Goal: Task Accomplishment & Management: Manage account settings

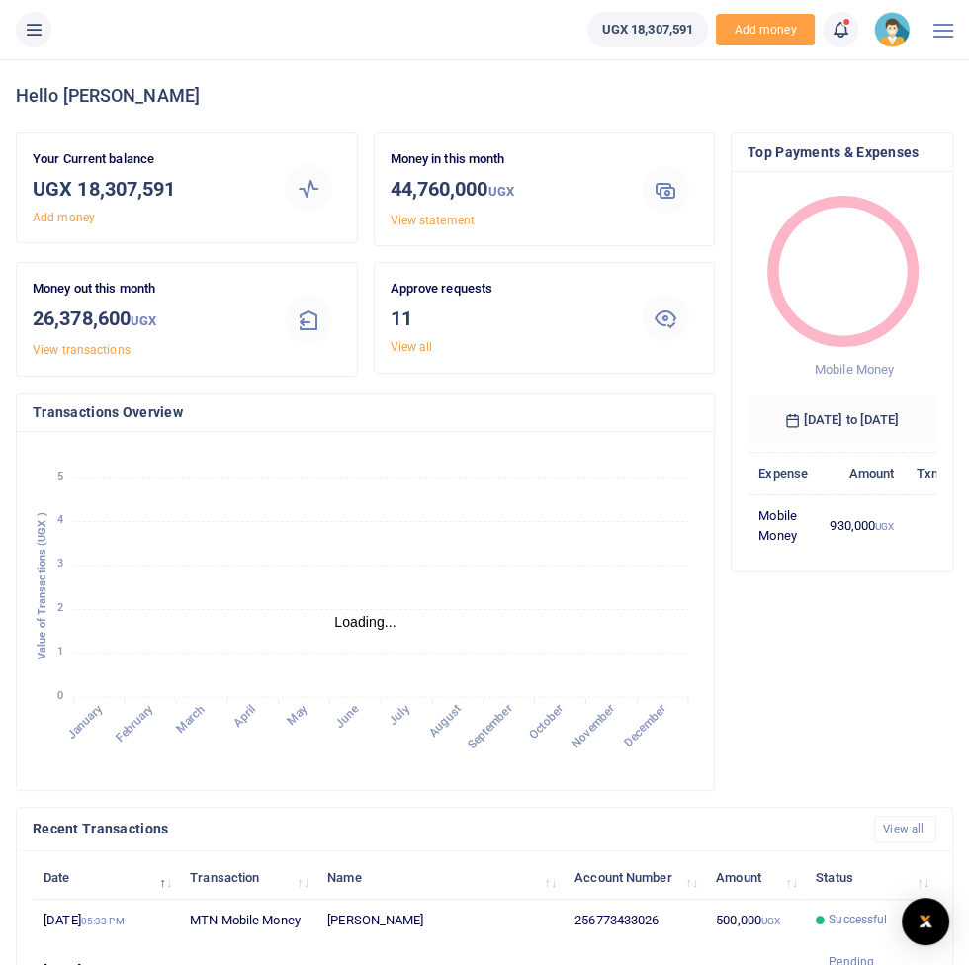
click at [41, 45] on li at bounding box center [33, 30] width 51 height 36
click at [33, 31] on icon at bounding box center [34, 30] width 20 height 22
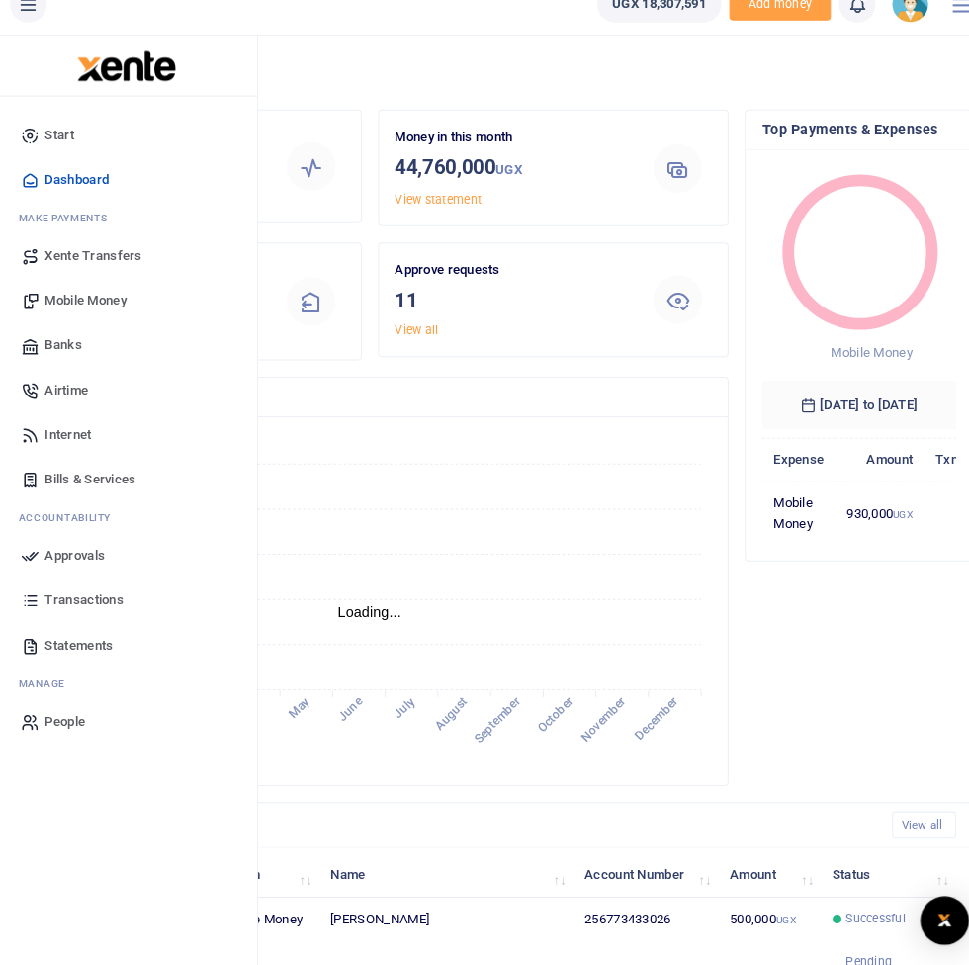
click at [71, 564] on span "Approvals" at bounding box center [78, 567] width 58 height 20
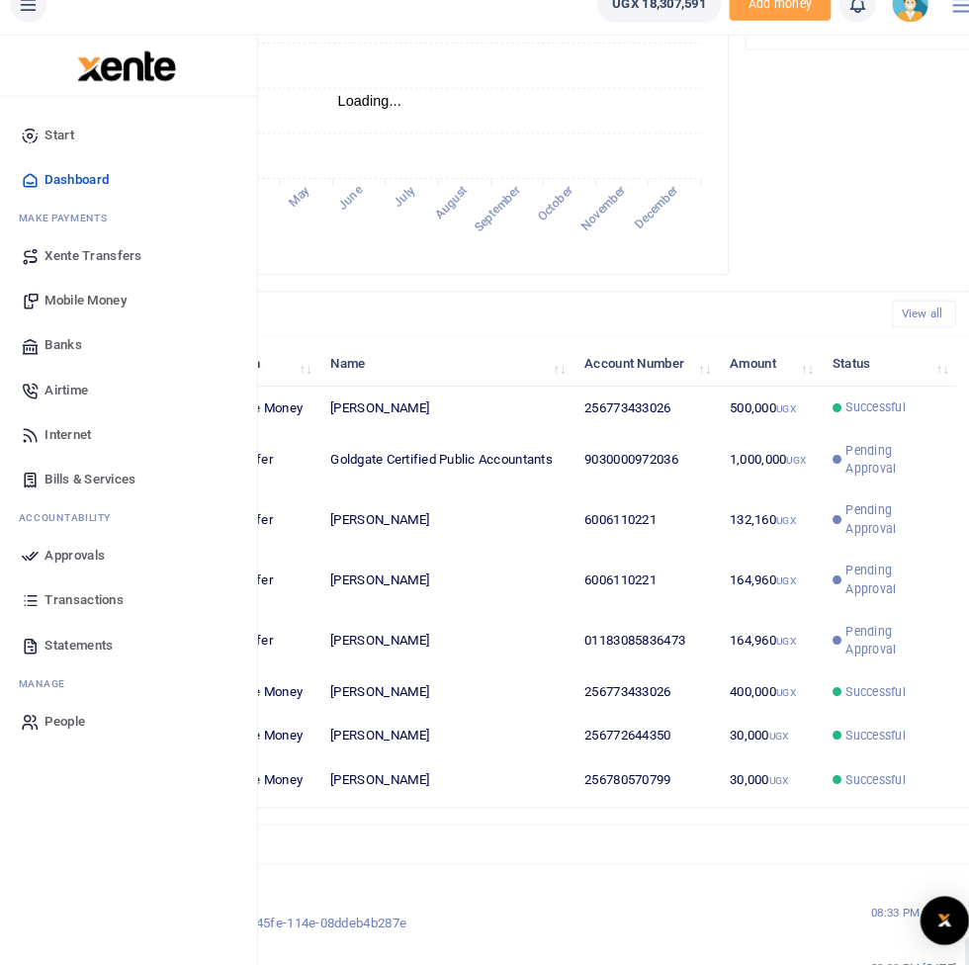
scroll to position [123, 0]
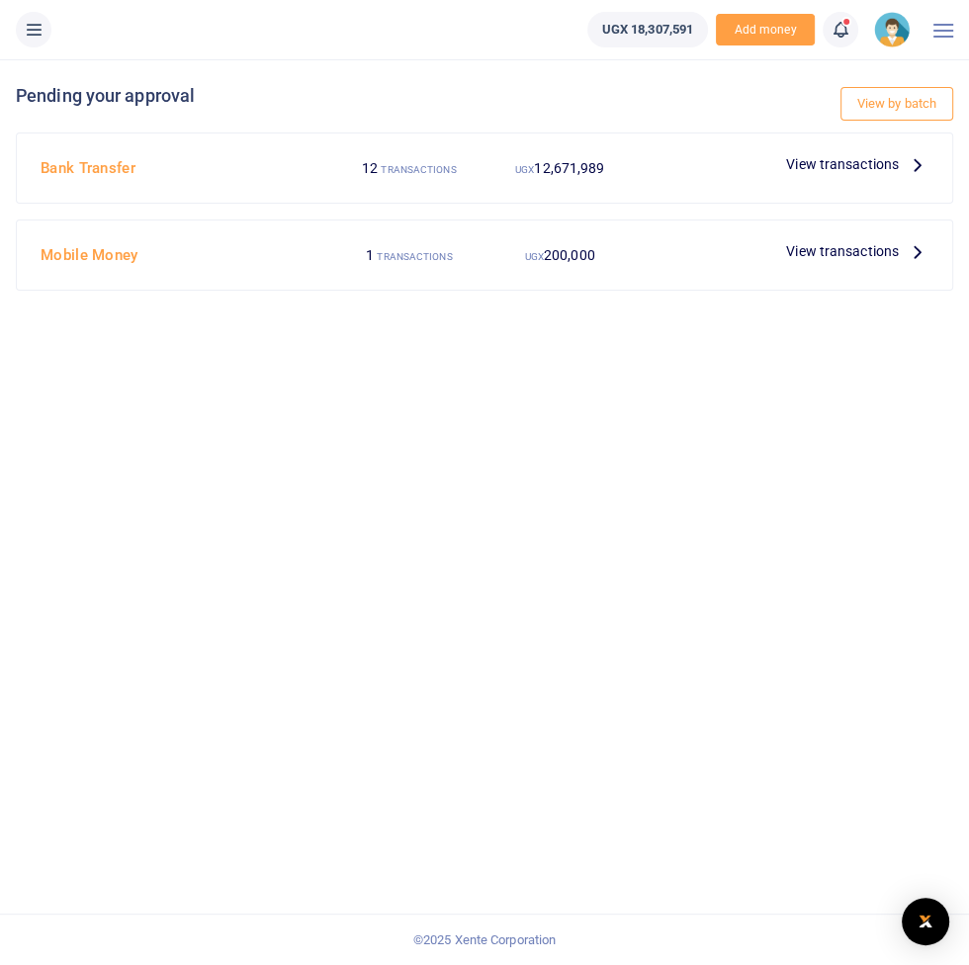
click at [846, 155] on span "View transactions" at bounding box center [842, 164] width 113 height 22
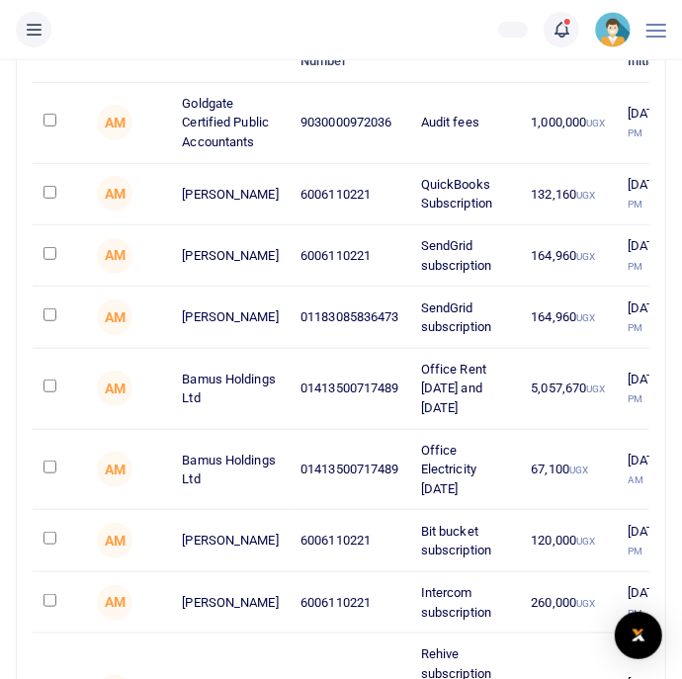
scroll to position [256, 0]
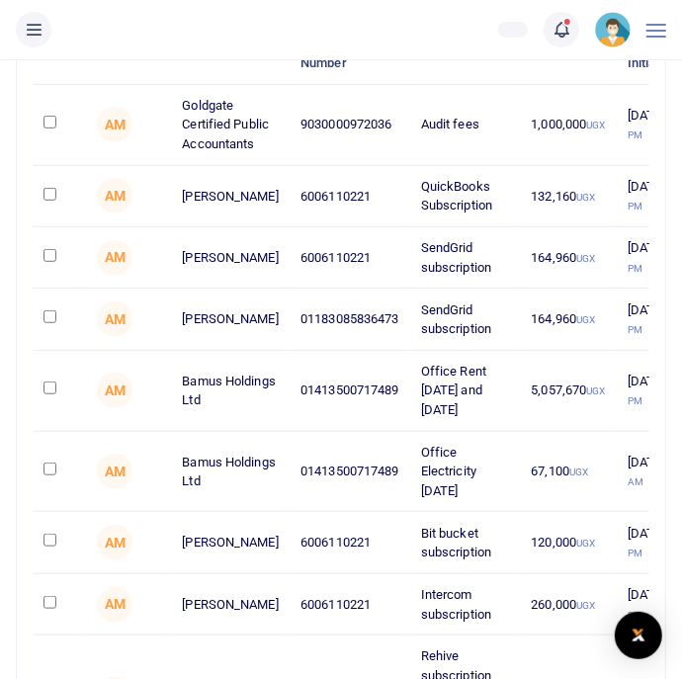
click at [47, 201] on input "checkbox" at bounding box center [50, 194] width 13 height 13
checkbox input "true"
click at [46, 262] on input "checkbox" at bounding box center [50, 255] width 13 height 13
checkbox input "true"
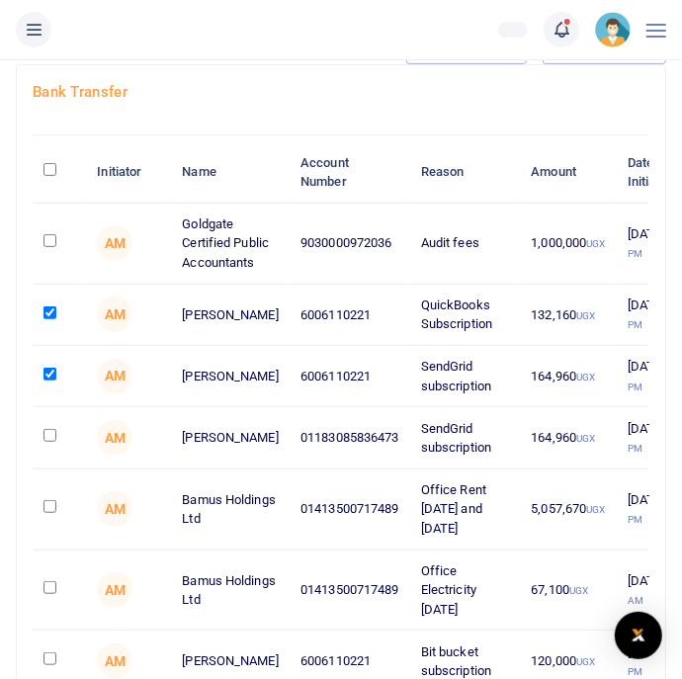
scroll to position [137, 0]
click at [47, 319] on input "checkbox" at bounding box center [50, 313] width 13 height 13
checkbox input "false"
click at [44, 381] on input "checkbox" at bounding box center [50, 374] width 13 height 13
checkbox input "false"
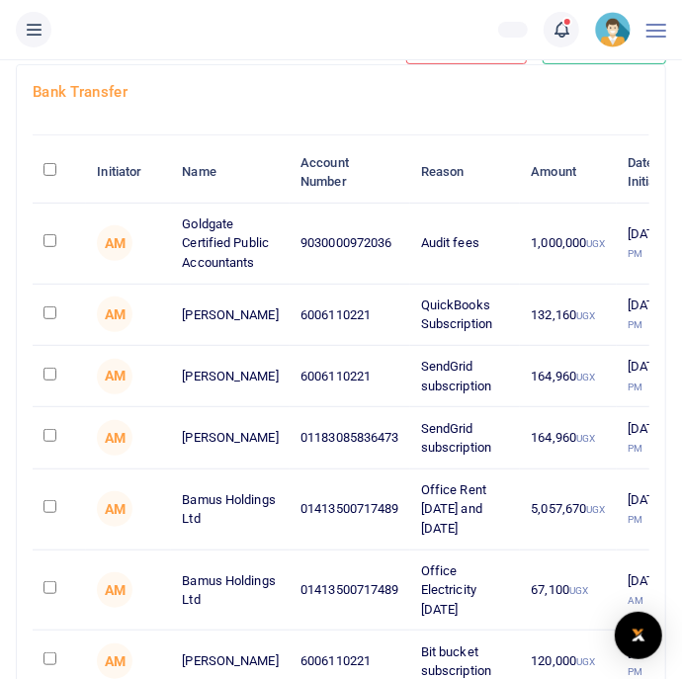
click at [56, 442] on input "checkbox" at bounding box center [50, 435] width 13 height 13
checkbox input "true"
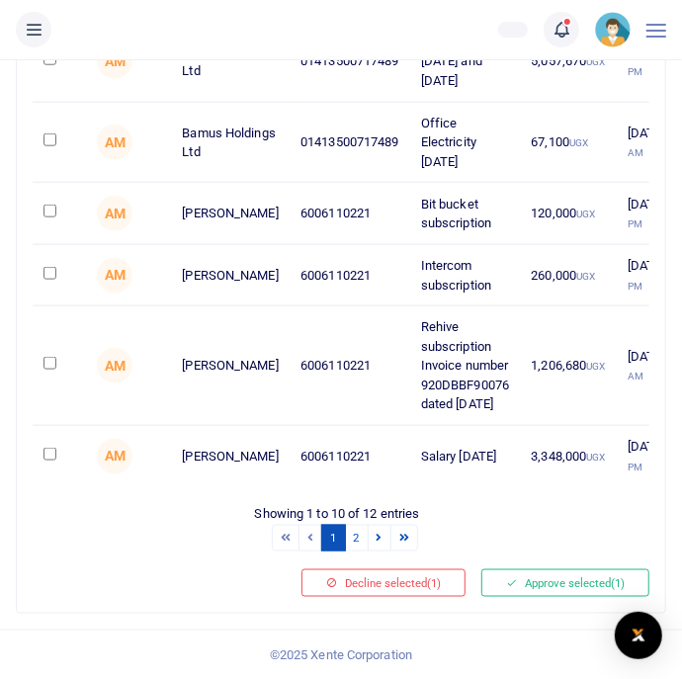
scroll to position [641, 0]
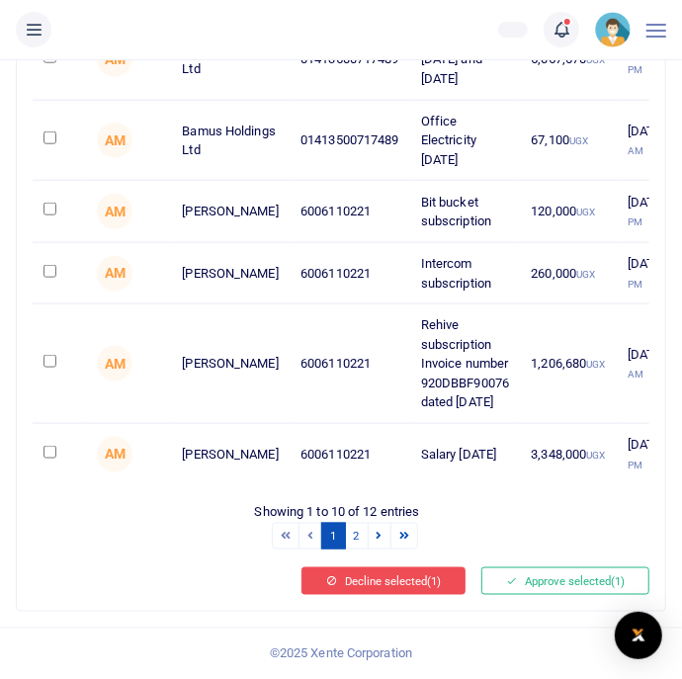
click at [435, 588] on span "(1)" at bounding box center [434, 581] width 14 height 14
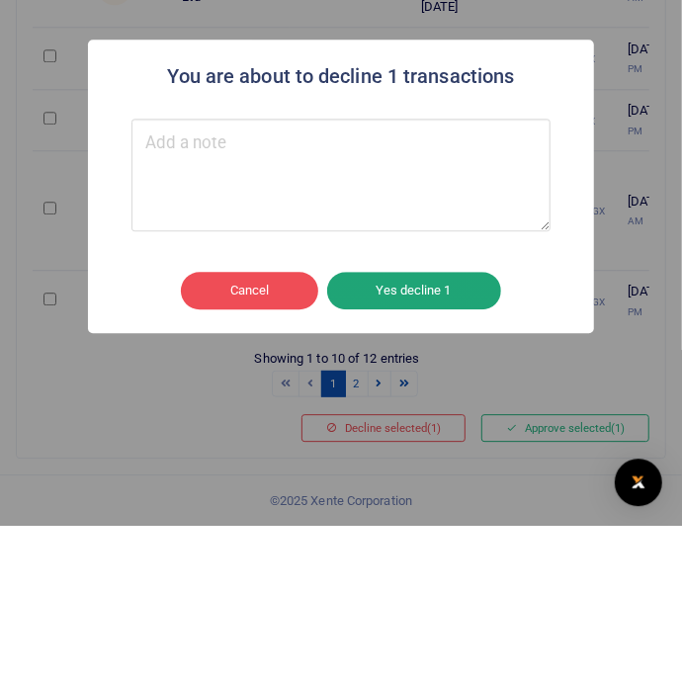
click at [464, 434] on button "Yes decline 1" at bounding box center [414, 444] width 174 height 38
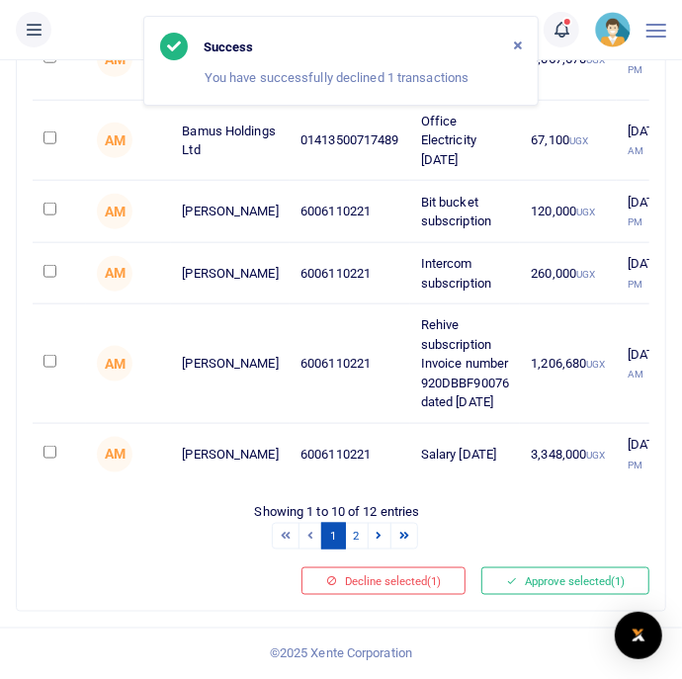
scroll to position [652, 0]
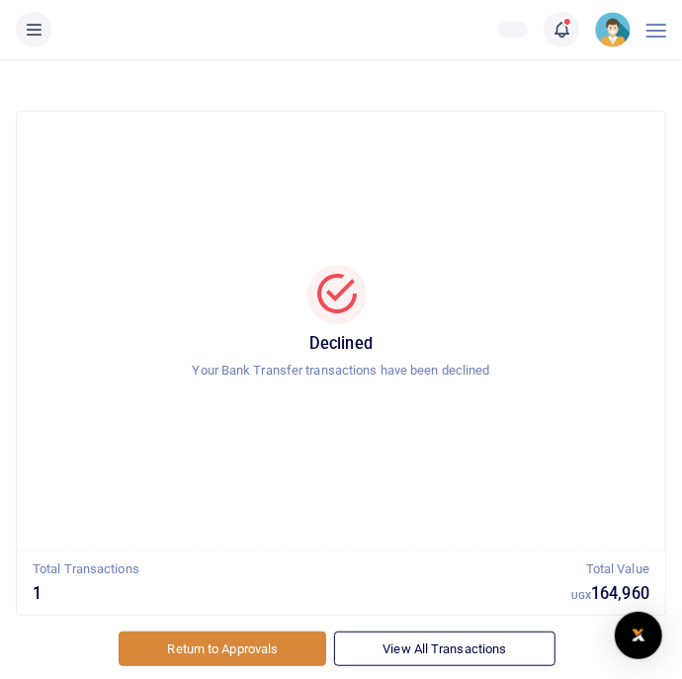
click at [236, 646] on link "Return to Approvals" at bounding box center [223, 649] width 208 height 34
click at [211, 646] on link "Return to Approvals" at bounding box center [223, 649] width 208 height 34
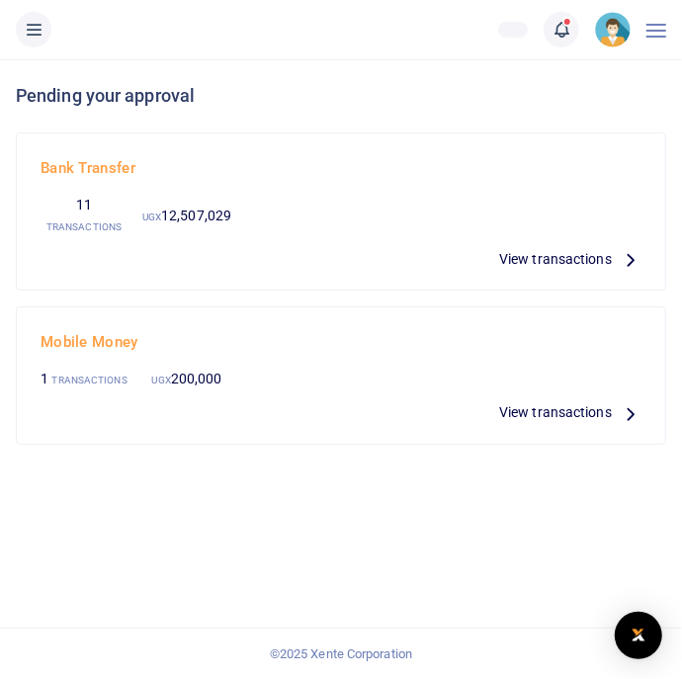
click at [578, 268] on span "View transactions" at bounding box center [555, 259] width 113 height 22
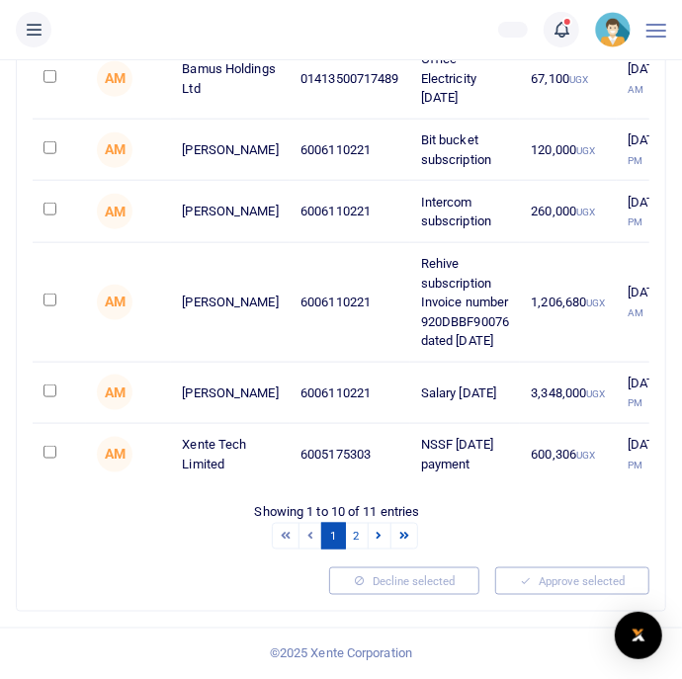
scroll to position [626, 0]
click at [360, 550] on link "2" at bounding box center [357, 536] width 24 height 27
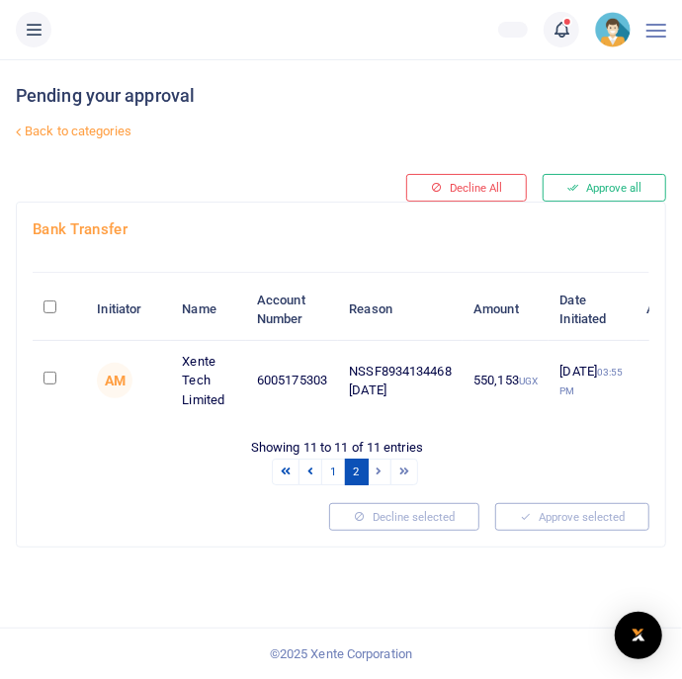
scroll to position [0, 0]
click at [311, 469] on icon at bounding box center [311, 471] width 6 height 11
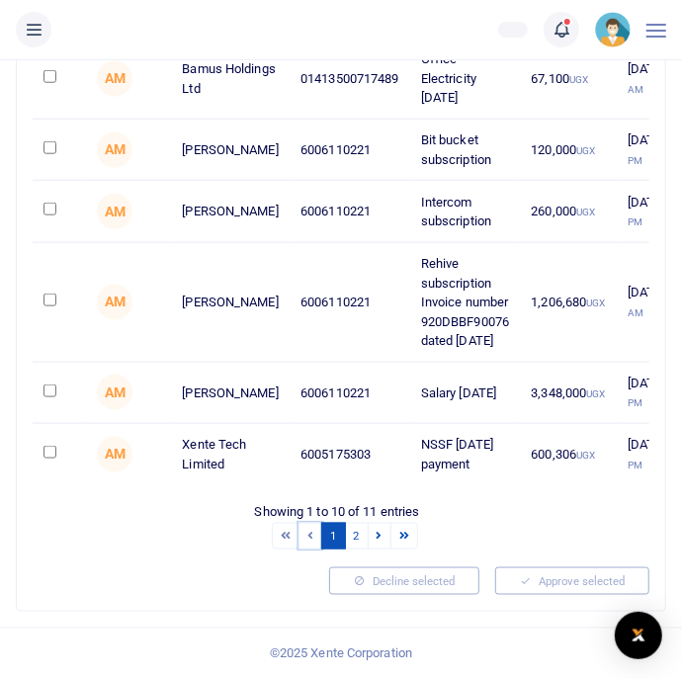
scroll to position [724, 0]
click at [45, 385] on input "checkbox" at bounding box center [50, 391] width 13 height 13
checkbox input "true"
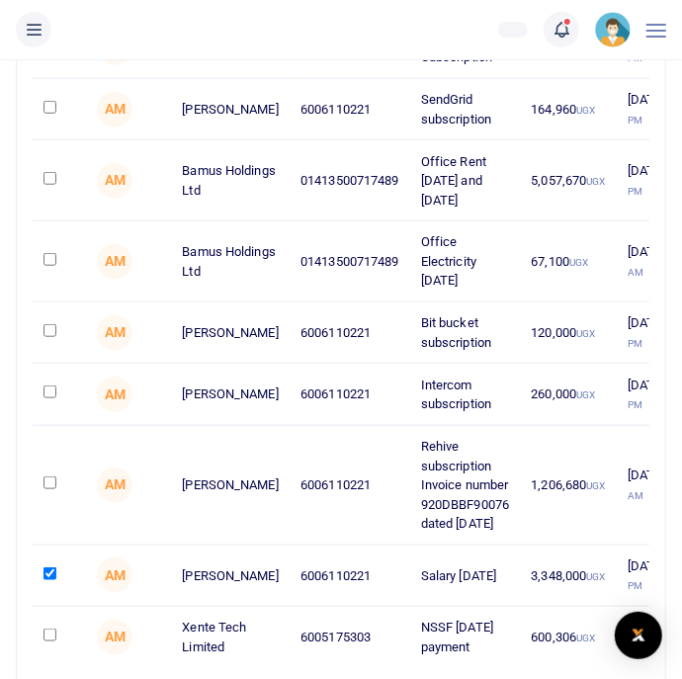
scroll to position [398, 0]
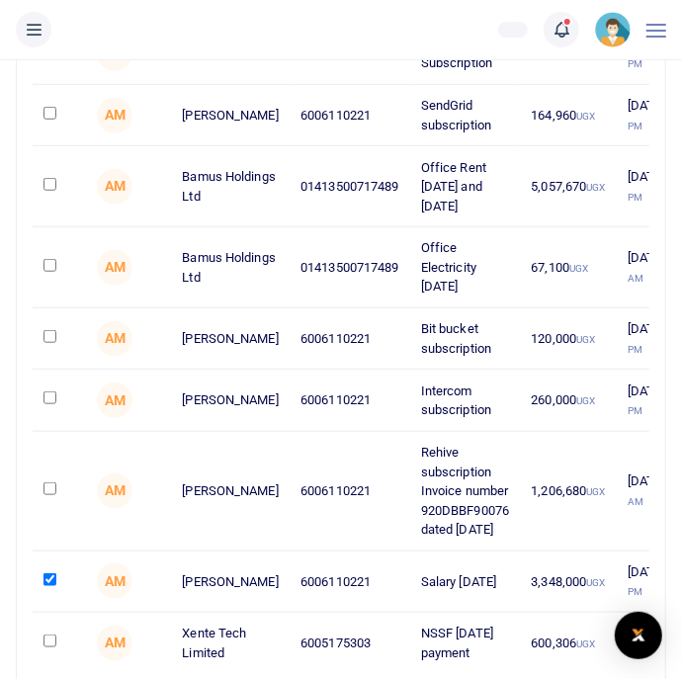
click at [56, 120] on input "checkbox" at bounding box center [50, 113] width 13 height 13
checkbox input "true"
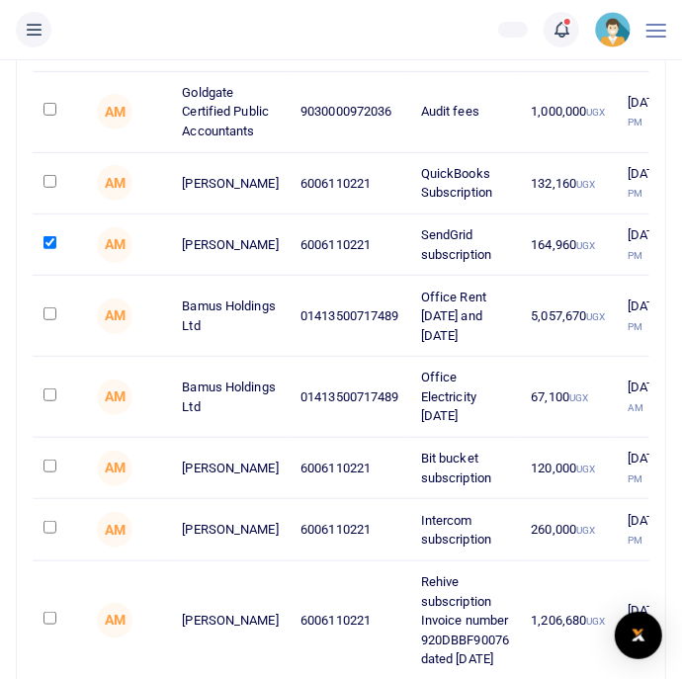
scroll to position [269, 0]
click at [51, 188] on input "checkbox" at bounding box center [50, 181] width 13 height 13
checkbox input "true"
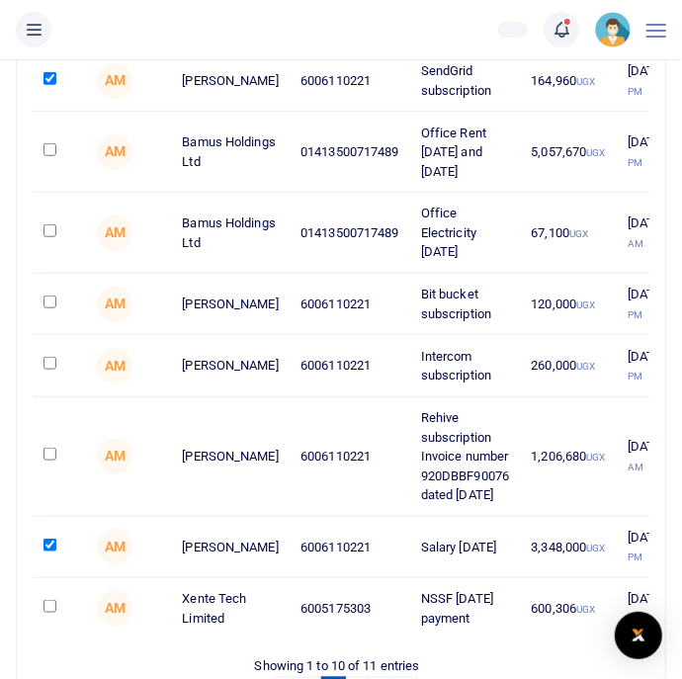
scroll to position [641, 0]
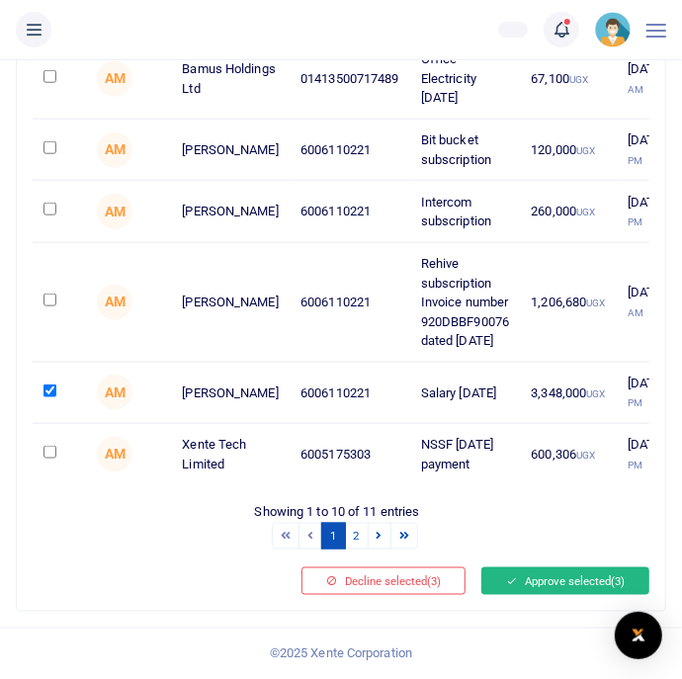
click at [569, 595] on button "Approve selected (3)" at bounding box center [566, 582] width 168 height 28
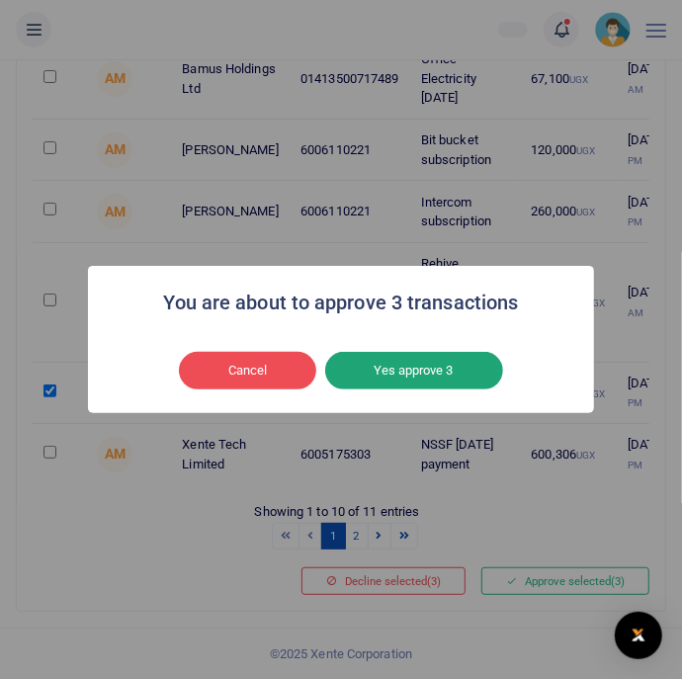
click at [454, 390] on button "Yes approve 3" at bounding box center [414, 371] width 178 height 38
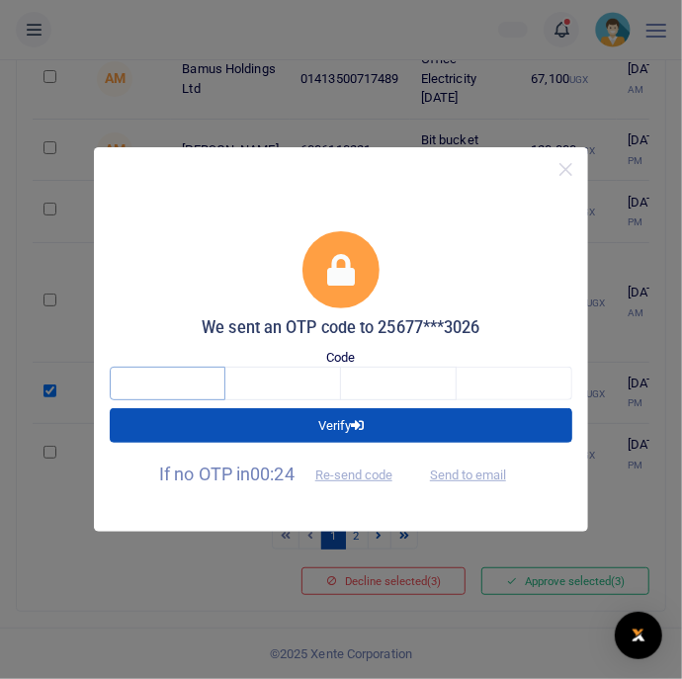
click at [170, 400] on input "text" at bounding box center [168, 384] width 116 height 34
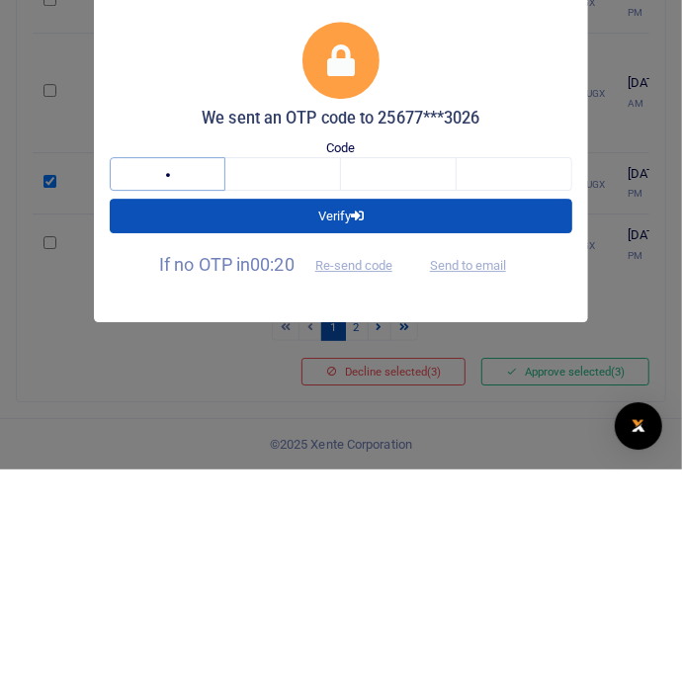
type input "6"
type input "2"
type input "6"
type input "4"
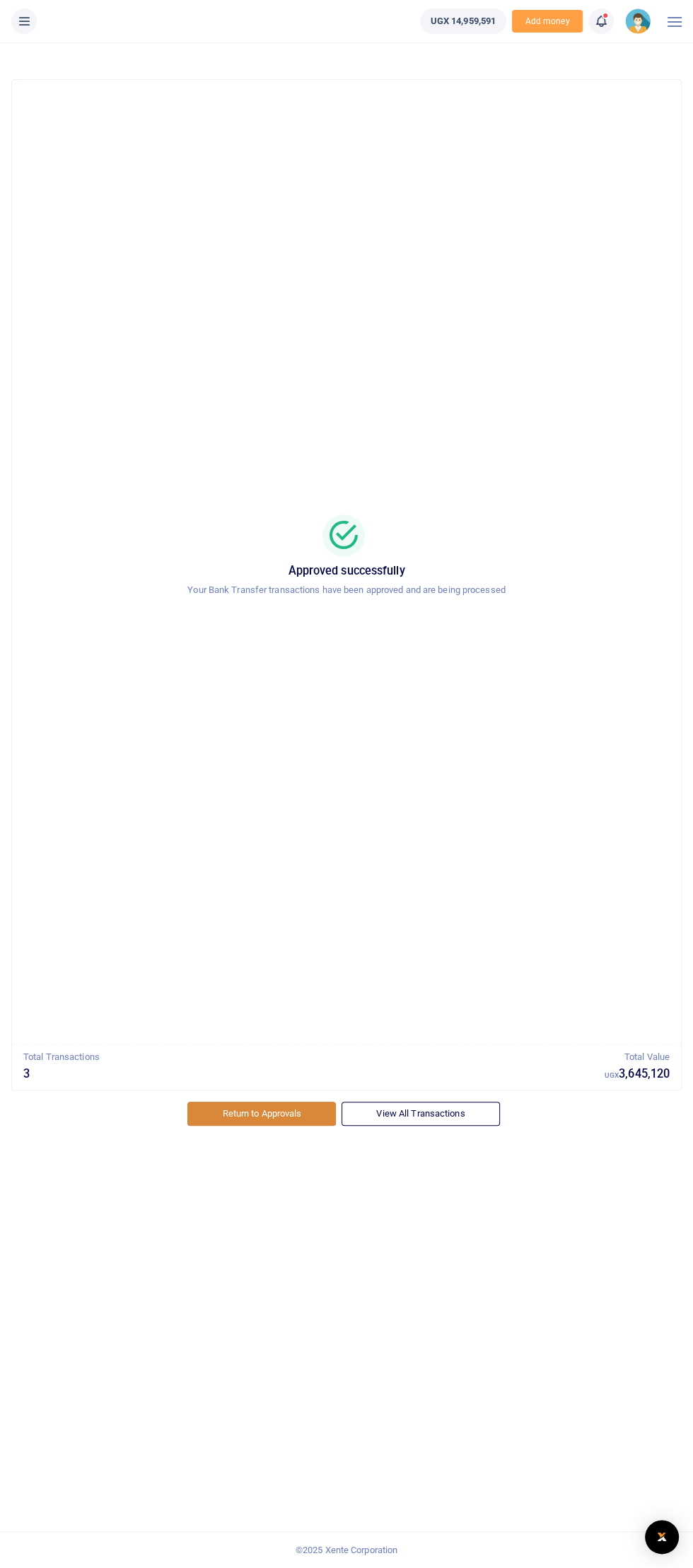
click at [235, 485] on link "Return to Approvals" at bounding box center [262, 1114] width 149 height 24
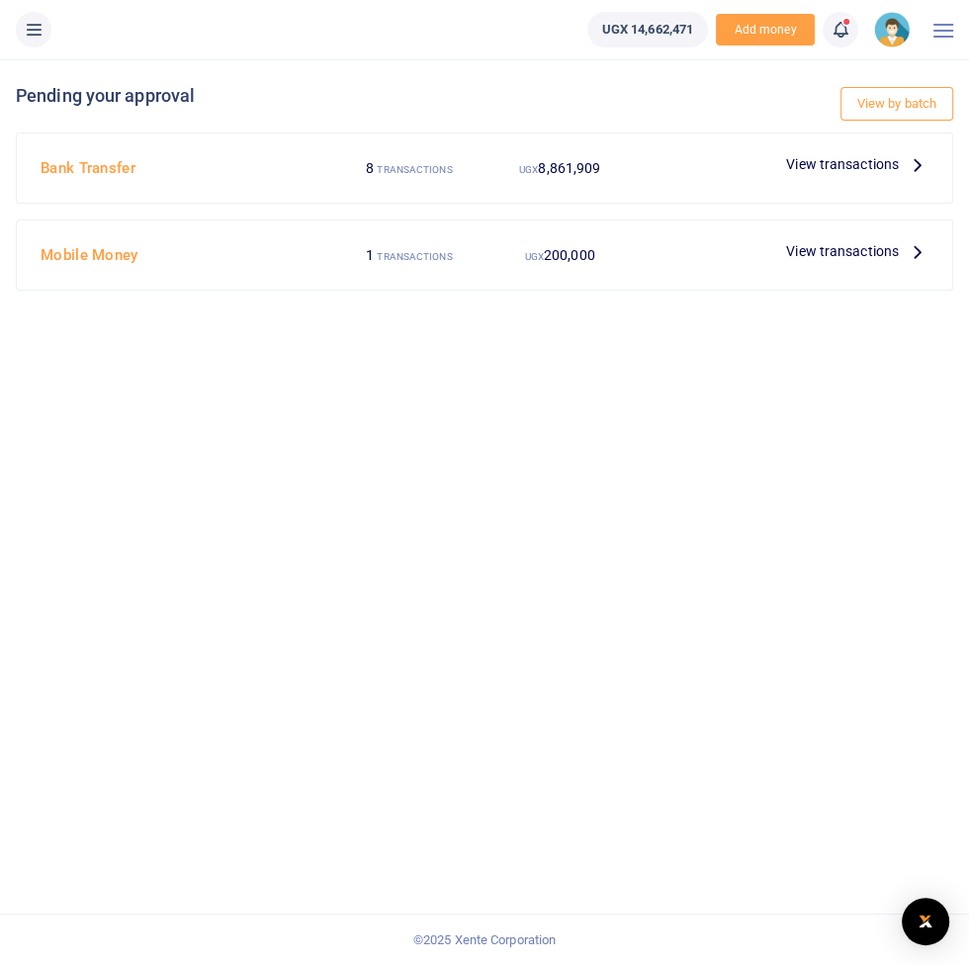
click at [768, 490] on div "View by batch Pending your approval Bank Transfer 8 TRANSACTIONS UGX 8,861,909 …" at bounding box center [484, 512] width 969 height 906
click at [806, 429] on div "View by batch Pending your approval Bank Transfer 8 TRANSACTIONS UGX 8,861,909 …" at bounding box center [484, 512] width 969 height 906
click at [822, 459] on div "View by batch Pending your approval Bank Transfer 8 TRANSACTIONS UGX 8,861,909 …" at bounding box center [484, 512] width 969 height 906
click at [864, 163] on span "View transactions" at bounding box center [842, 164] width 113 height 22
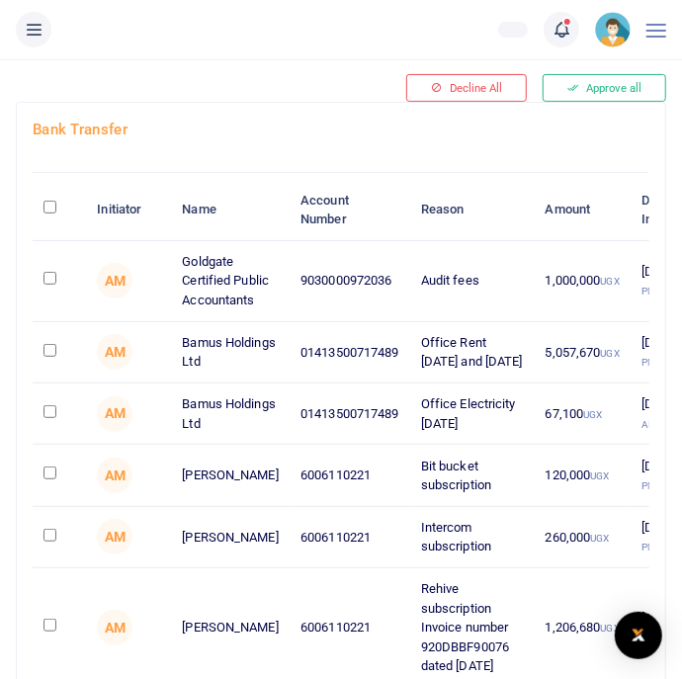
scroll to position [101, 0]
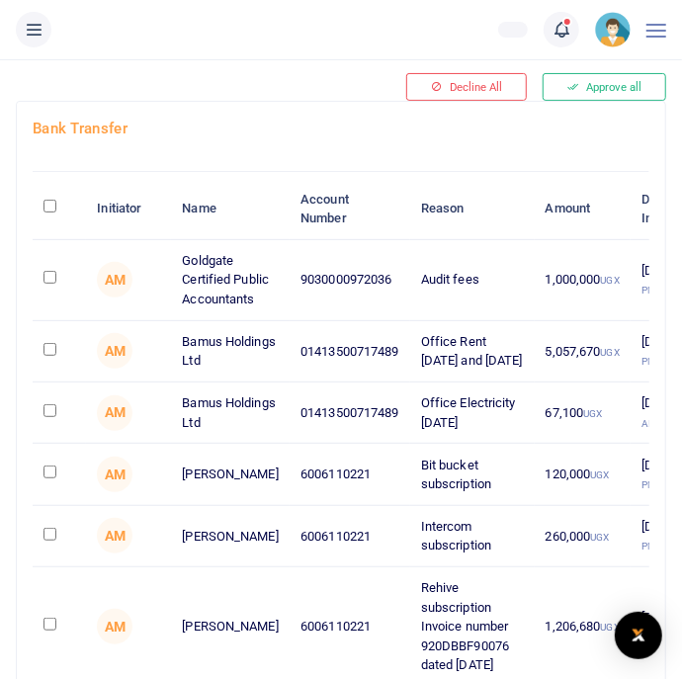
click at [56, 284] on input "checkbox" at bounding box center [50, 277] width 13 height 13
checkbox input "true"
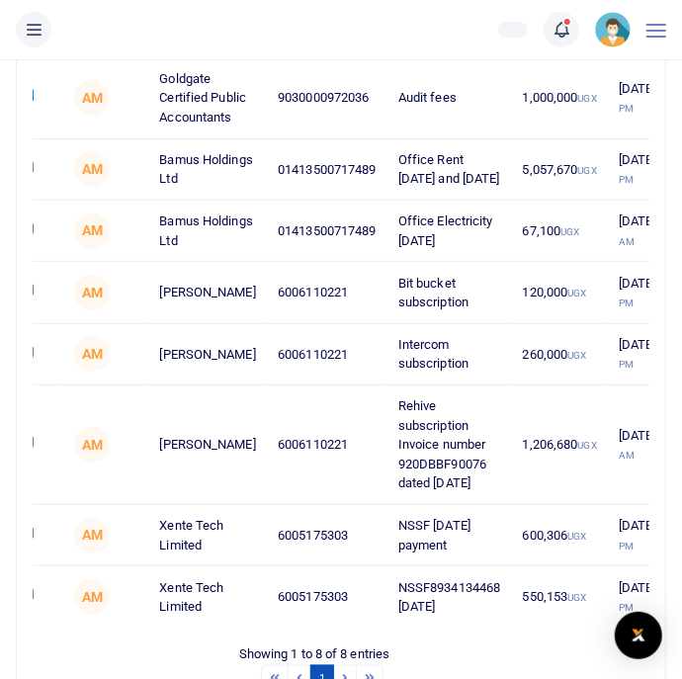
scroll to position [0, 22]
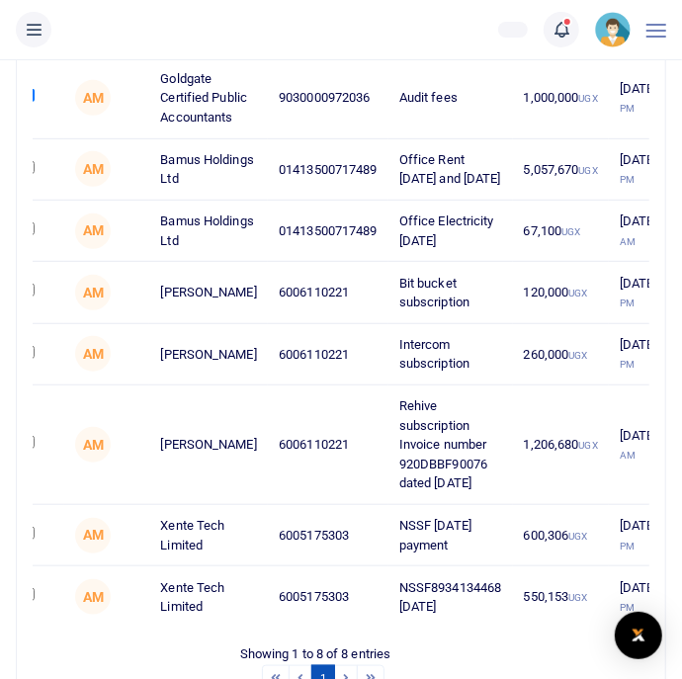
click at [513, 505] on td "1,206,680 UGX" at bounding box center [561, 446] width 97 height 120
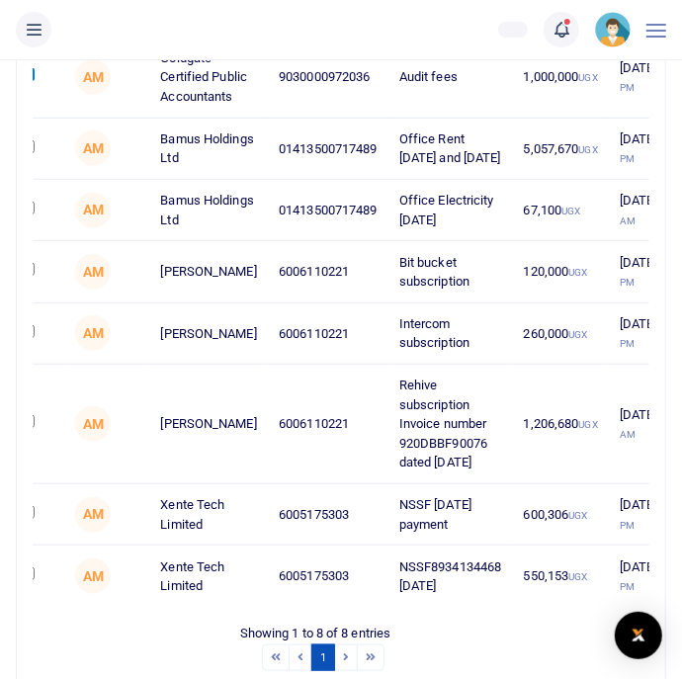
scroll to position [460, 0]
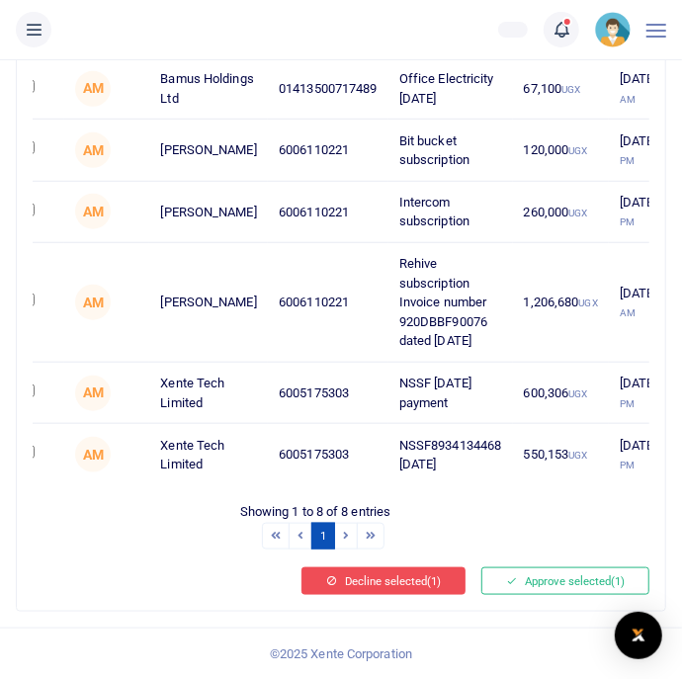
click at [406, 595] on button "Decline selected (1)" at bounding box center [384, 582] width 164 height 28
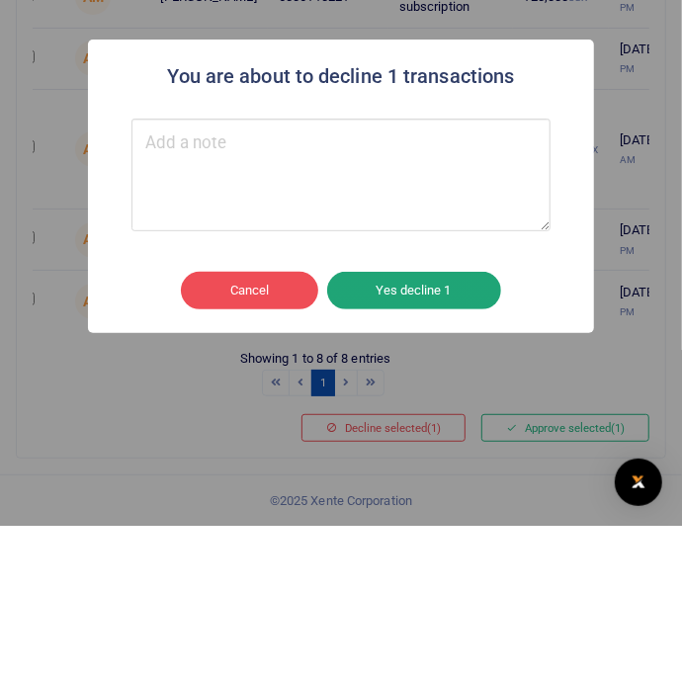
click at [393, 442] on button "Yes decline 1" at bounding box center [414, 444] width 174 height 38
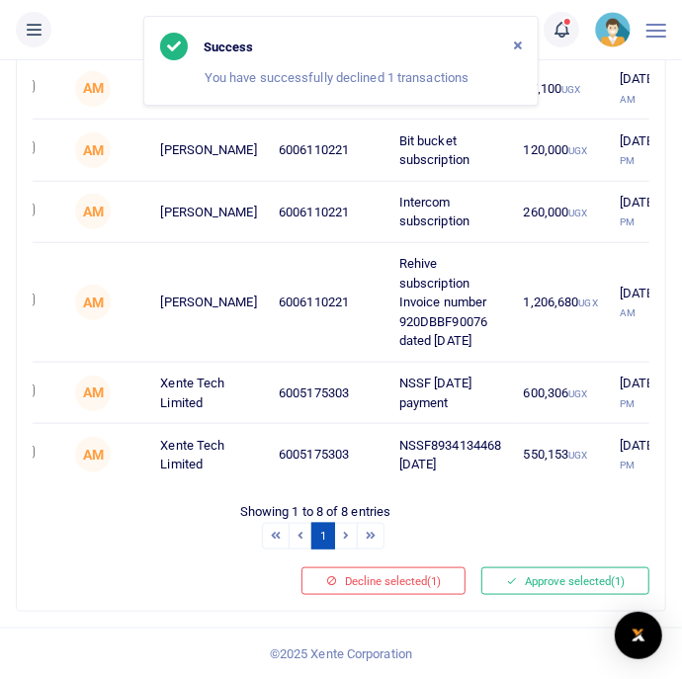
scroll to position [471, 0]
